Goal: Find specific page/section: Find specific page/section

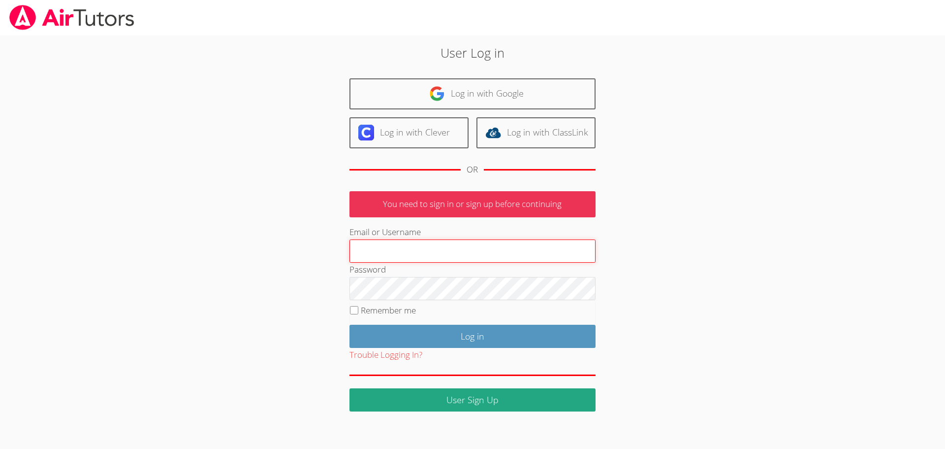
type input "msun+dashboard@bhusd.org"
click at [768, 79] on div "User Log in Log in with Google Log in with Clever Log in with ClassLink OR You …" at bounding box center [472, 223] width 709 height 376
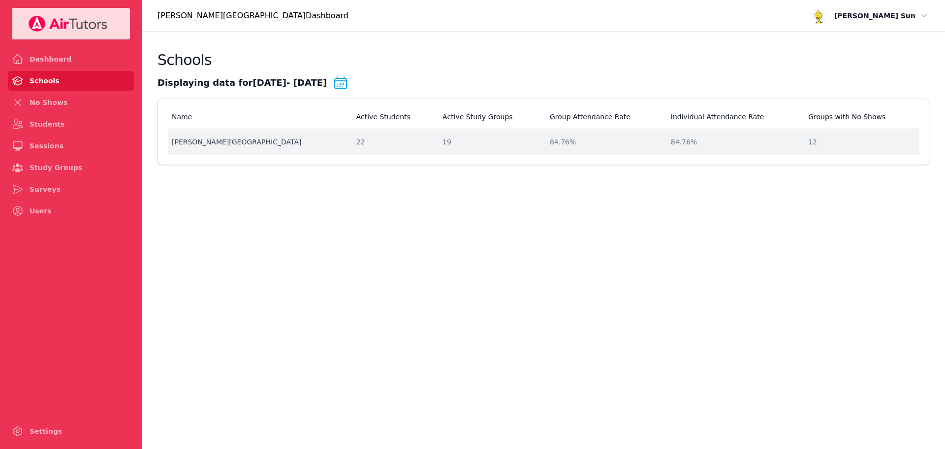
click at [297, 133] on td "Name [PERSON_NAME][GEOGRAPHIC_DATA]" at bounding box center [259, 142] width 183 height 26
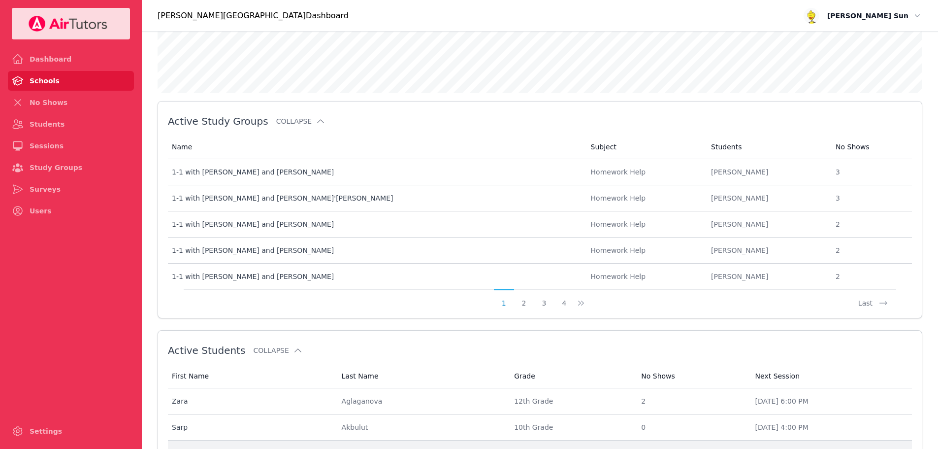
scroll to position [542, 0]
